Goal: Task Accomplishment & Management: Use online tool/utility

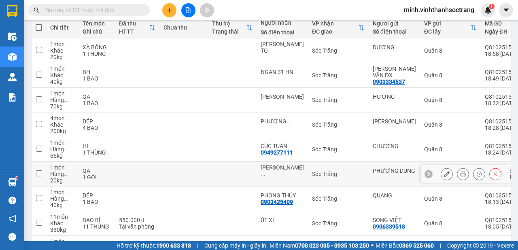
scroll to position [176, 0]
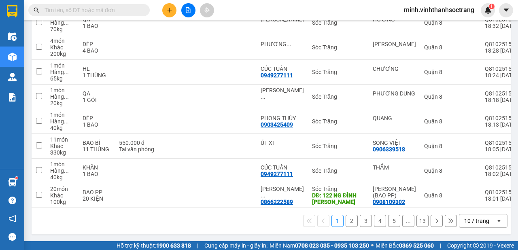
click at [496, 221] on icon "open" at bounding box center [499, 221] width 6 height 6
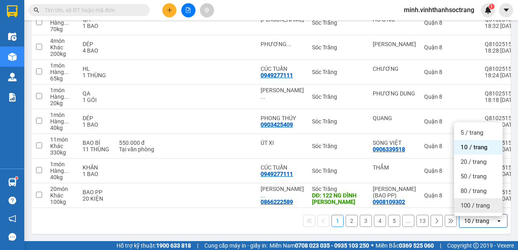
click at [485, 202] on span "100 / trang" at bounding box center [475, 206] width 29 height 8
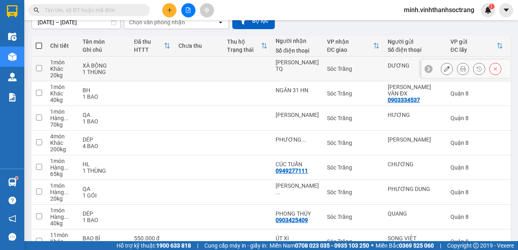
scroll to position [0, 0]
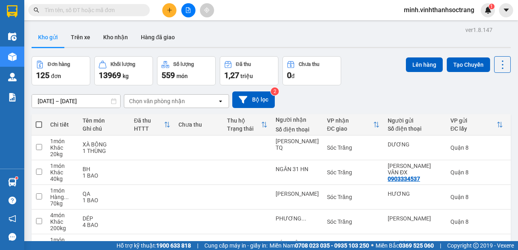
click at [37, 124] on span at bounding box center [39, 125] width 6 height 6
click at [39, 121] on input "checkbox" at bounding box center [39, 121] width 0 height 0
checkbox input "true"
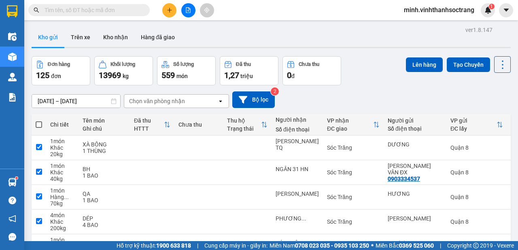
checkbox input "true"
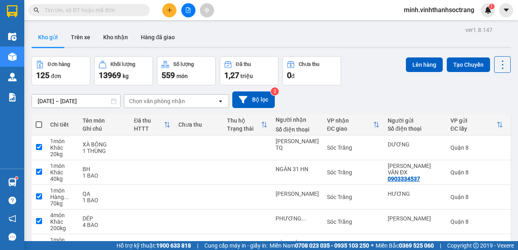
checkbox input "true"
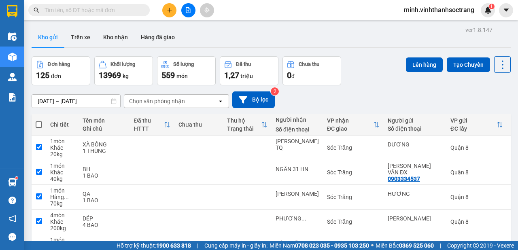
checkbox input "true"
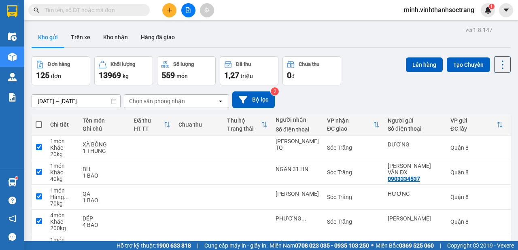
checkbox input "true"
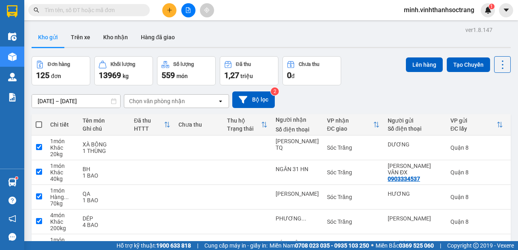
checkbox input "true"
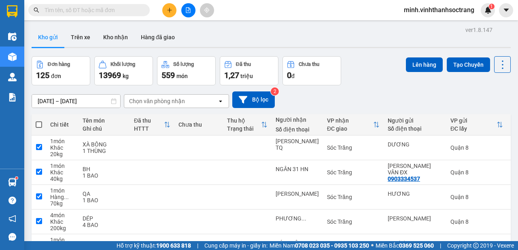
checkbox input "true"
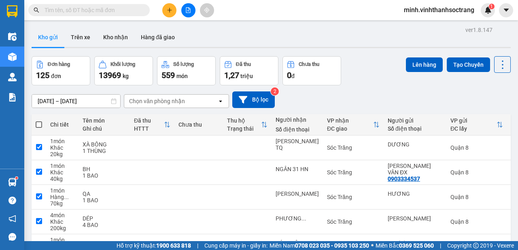
checkbox input "true"
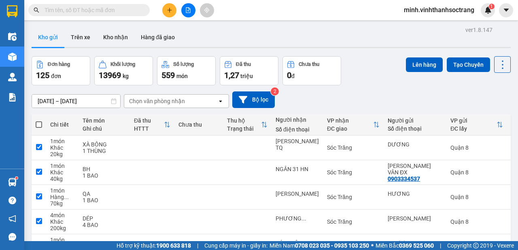
checkbox input "true"
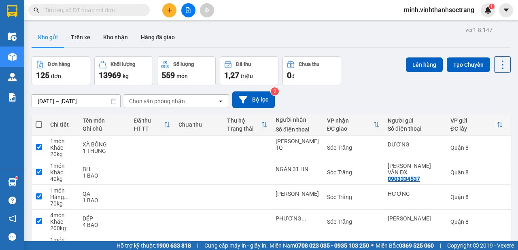
checkbox input "true"
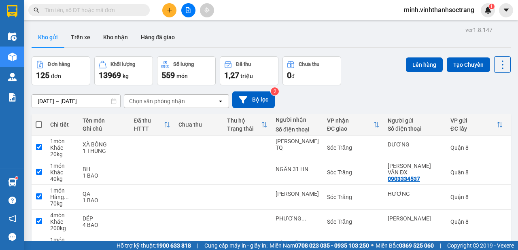
checkbox input "true"
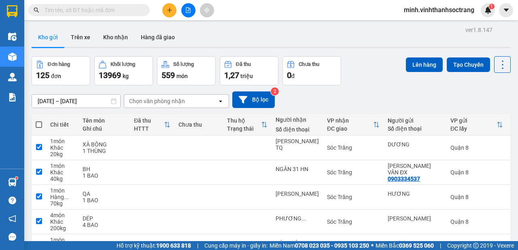
checkbox input "true"
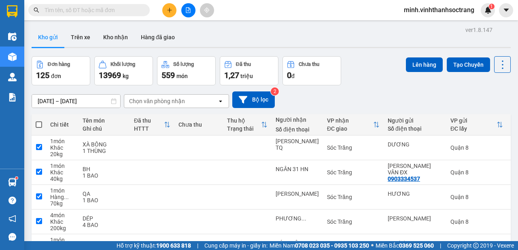
checkbox input "true"
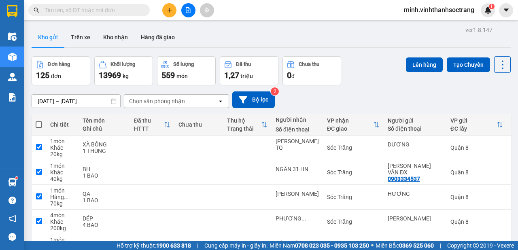
checkbox input "true"
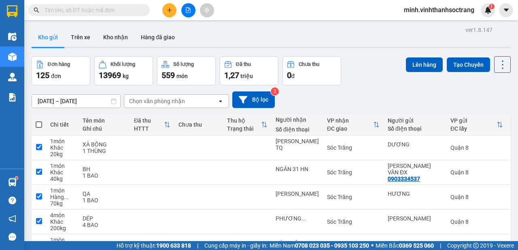
checkbox input "true"
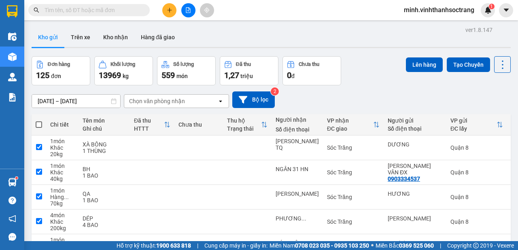
checkbox input "true"
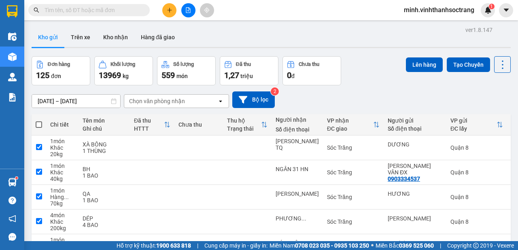
checkbox input "true"
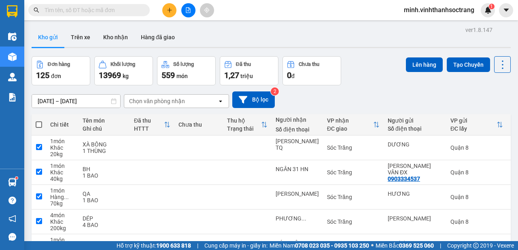
checkbox input "true"
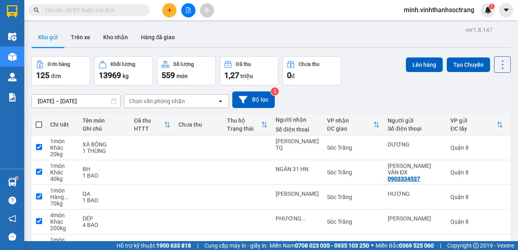
checkbox input "true"
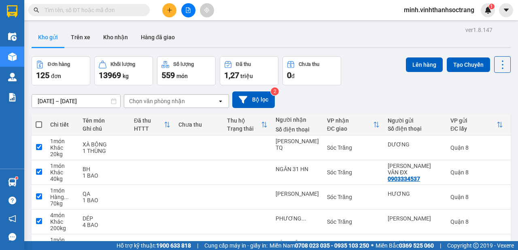
checkbox input "true"
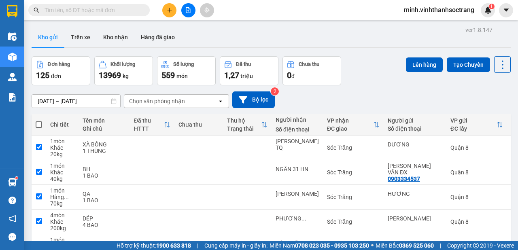
checkbox input "true"
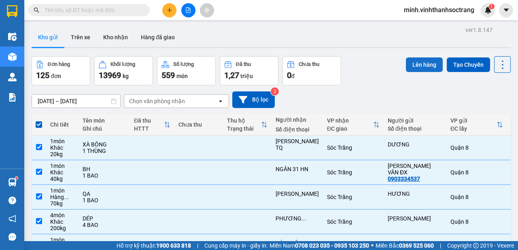
click at [407, 64] on button "Lên hàng" at bounding box center [424, 65] width 37 height 15
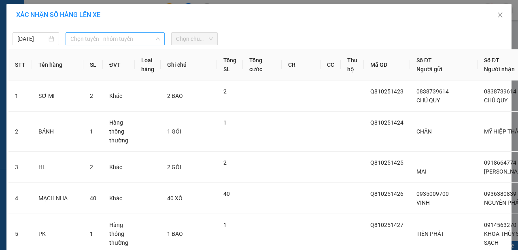
click at [108, 36] on span "Chọn tuyến - nhóm tuyến" at bounding box center [115, 39] width 90 height 12
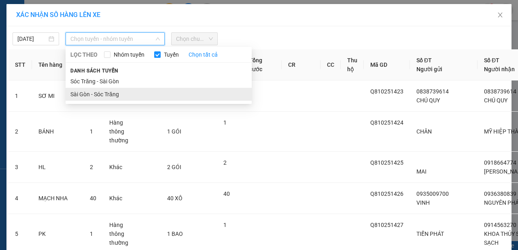
click at [105, 94] on li "Sài Gòn - Sóc Trăng" at bounding box center [159, 94] width 186 height 13
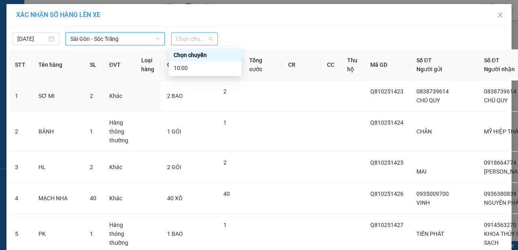
click at [194, 38] on span "Chọn chuyến" at bounding box center [194, 39] width 37 height 12
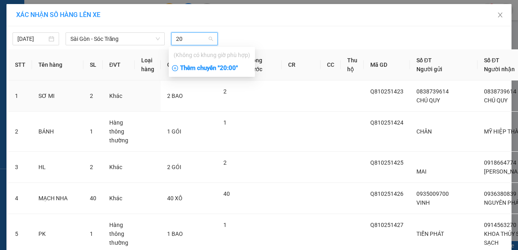
type input "20"
click at [212, 68] on div "Thêm chuyến " 20:00 "" at bounding box center [212, 69] width 86 height 14
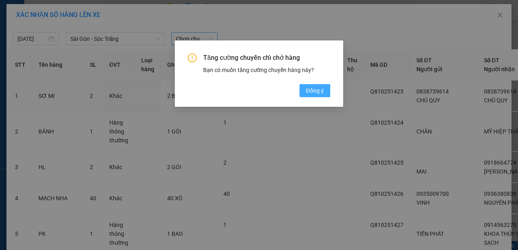
click at [308, 90] on span "Đồng ý" at bounding box center [315, 90] width 18 height 9
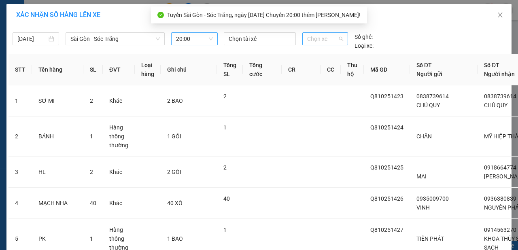
click at [337, 40] on span "Chọn xe" at bounding box center [325, 39] width 36 height 12
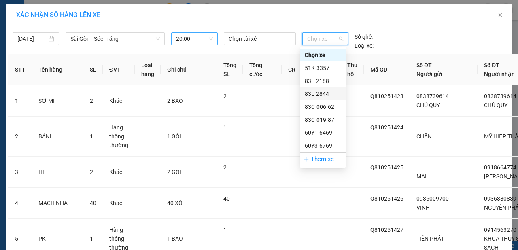
click at [324, 91] on div "83L-2844" at bounding box center [323, 94] width 36 height 9
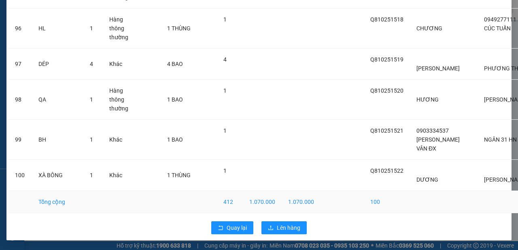
scroll to position [3517, 0]
click at [287, 227] on span "Lên hàng" at bounding box center [288, 228] width 23 height 9
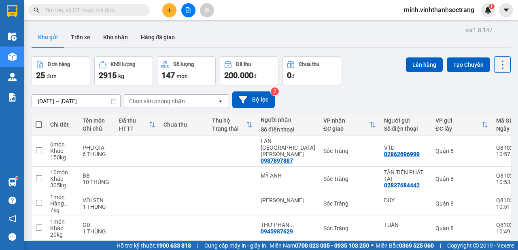
click at [38, 125] on span at bounding box center [39, 125] width 6 height 6
click at [39, 121] on input "checkbox" at bounding box center [39, 121] width 0 height 0
checkbox input "true"
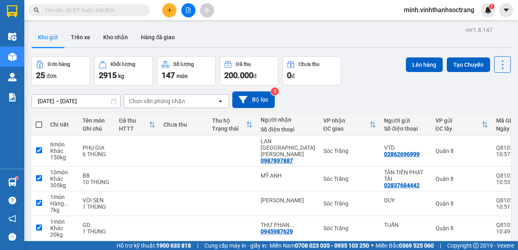
checkbox input "true"
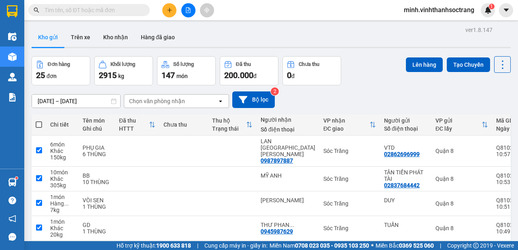
checkbox input "true"
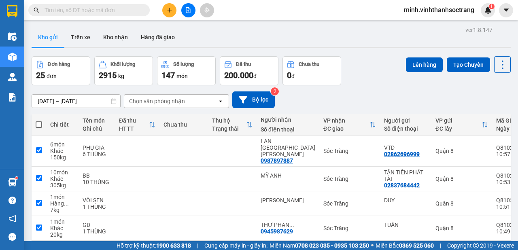
checkbox input "true"
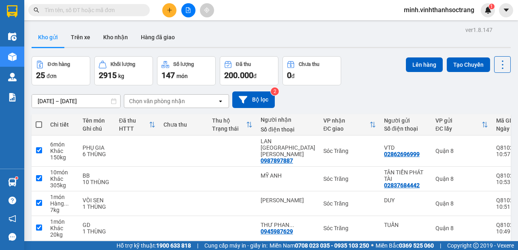
checkbox input "true"
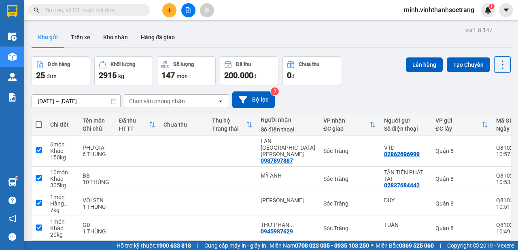
checkbox input "true"
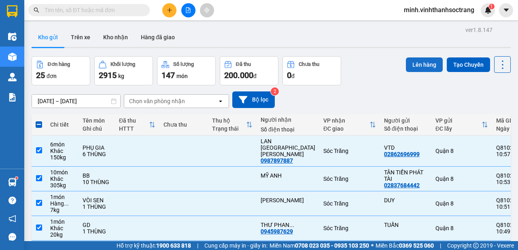
click at [415, 62] on button "Lên hàng" at bounding box center [424, 65] width 37 height 15
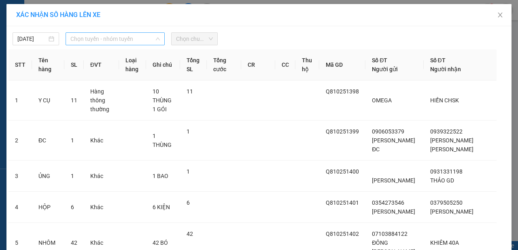
click at [128, 38] on span "Chọn tuyến - nhóm tuyến" at bounding box center [115, 39] width 90 height 12
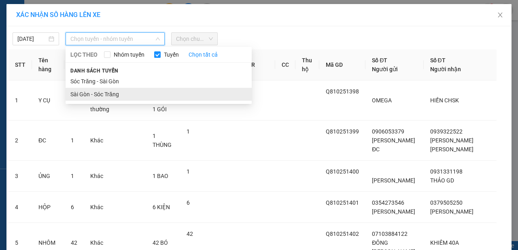
click at [103, 92] on li "Sài Gòn - Sóc Trăng" at bounding box center [159, 94] width 186 height 13
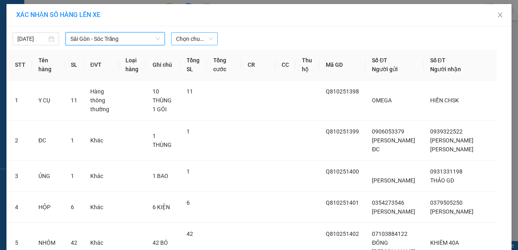
click at [192, 38] on span "Chọn chuyến" at bounding box center [194, 39] width 37 height 12
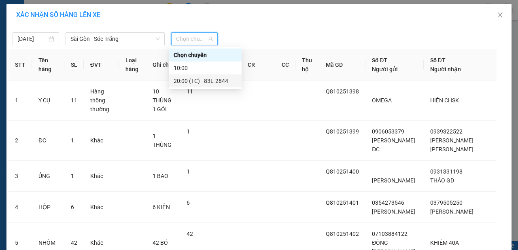
click at [210, 80] on div "20:00 (TC) - 83L-2844" at bounding box center [205, 81] width 63 height 9
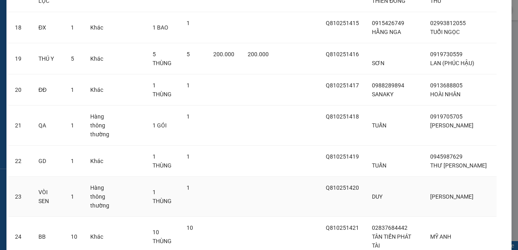
scroll to position [761, 0]
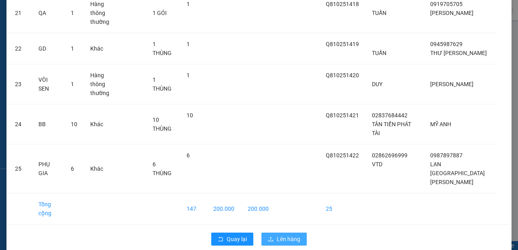
click at [285, 235] on span "Lên hàng" at bounding box center [288, 239] width 23 height 9
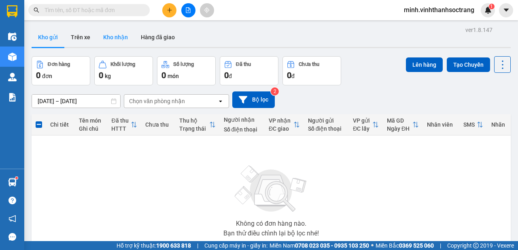
click at [113, 37] on button "Kho nhận" at bounding box center [116, 37] width 38 height 19
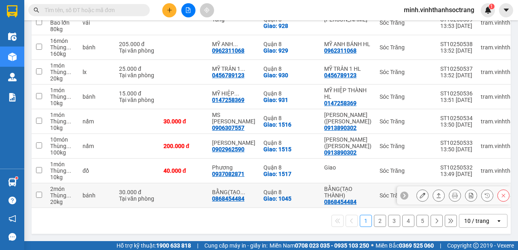
scroll to position [195, 0]
click at [498, 222] on icon at bounding box center [499, 221] width 3 height 2
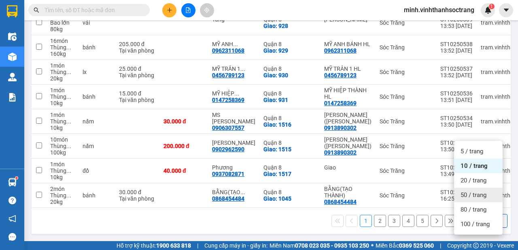
click at [473, 191] on span "50 / trang" at bounding box center [474, 195] width 26 height 8
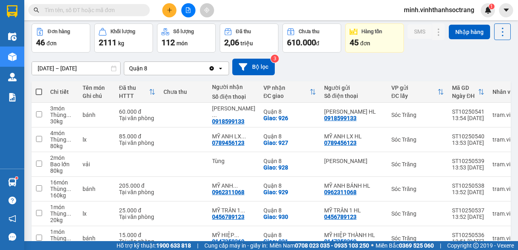
scroll to position [0, 0]
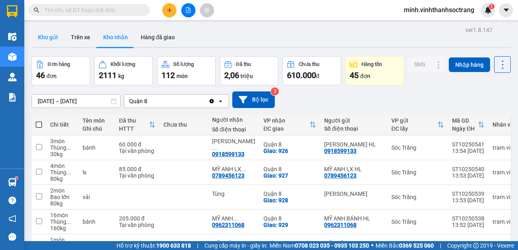
click at [49, 37] on button "Kho gửi" at bounding box center [48, 37] width 33 height 19
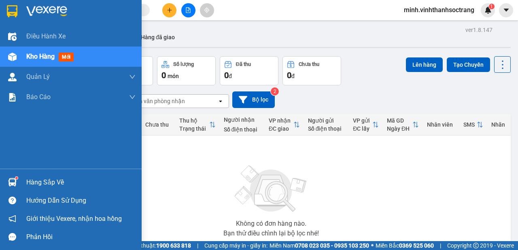
click at [41, 183] on div "Hàng sắp về" at bounding box center [80, 183] width 109 height 12
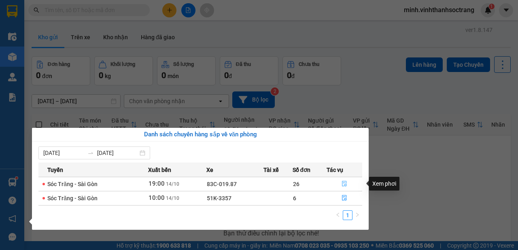
click at [343, 183] on icon "file-done" at bounding box center [345, 184] width 6 height 6
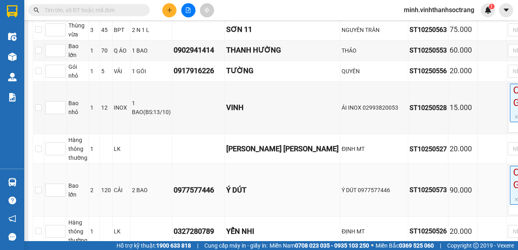
scroll to position [759, 0]
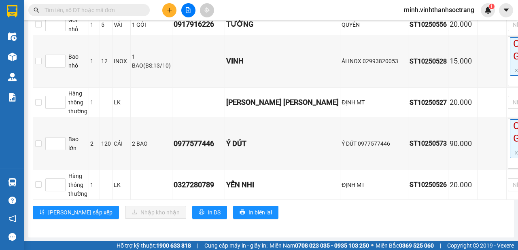
click at [415, 10] on span "minh.vinhthanhsoctrang" at bounding box center [439, 10] width 83 height 10
click at [418, 26] on span "Đăng xuất" at bounding box center [443, 25] width 67 height 9
